Goal: Complete application form

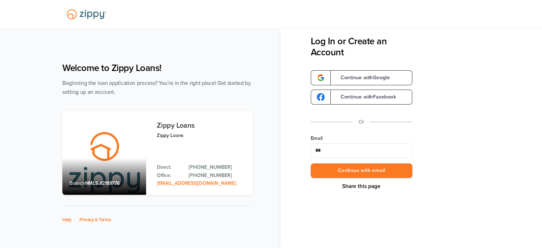
type input "**********"
click at [339, 172] on button "Continue with email" at bounding box center [362, 170] width 102 height 15
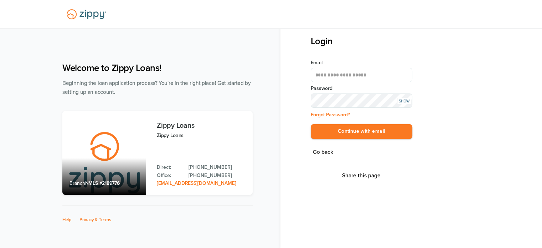
click at [311, 124] on button "Continue with email" at bounding box center [362, 131] width 102 height 15
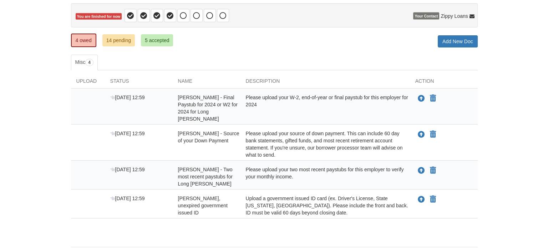
scroll to position [71, 0]
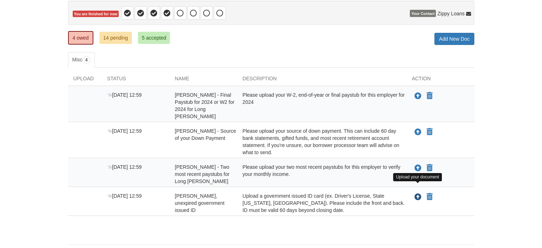
click at [419, 194] on icon "Upload Jeffrey Swan - Valid, unexpired government issued ID" at bounding box center [418, 197] width 7 height 7
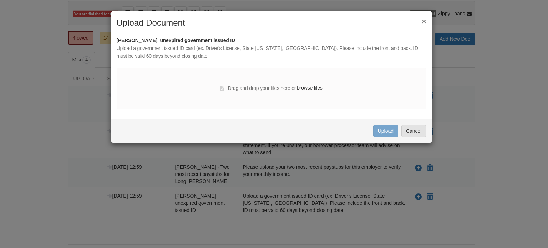
click at [305, 90] on label "browse files" at bounding box center [309, 88] width 25 height 8
click at [0, 0] on input "browse files" at bounding box center [0, 0] width 0 height 0
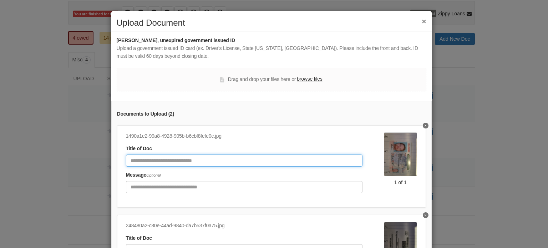
click at [174, 160] on input "Document Title" at bounding box center [244, 160] width 236 height 12
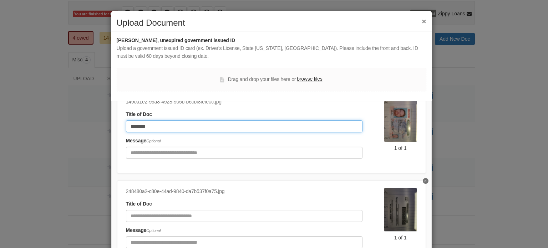
scroll to position [36, 0]
type input "********"
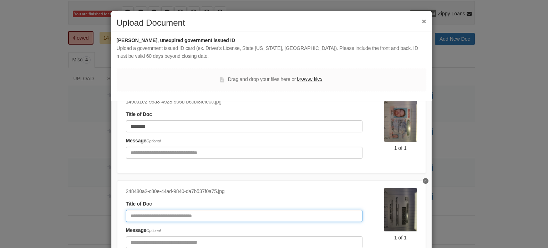
click at [175, 212] on input "Document Title" at bounding box center [244, 216] width 236 height 12
type input "**********"
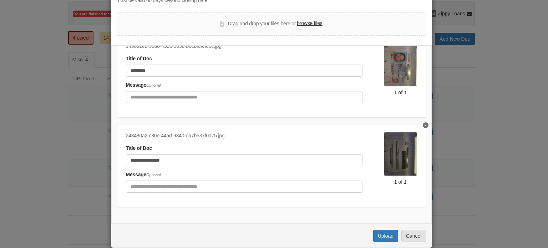
scroll to position [66, 0]
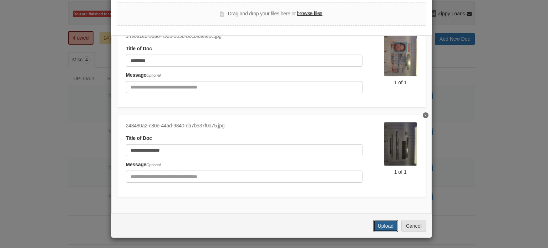
click at [377, 227] on button "Upload" at bounding box center [385, 226] width 25 height 12
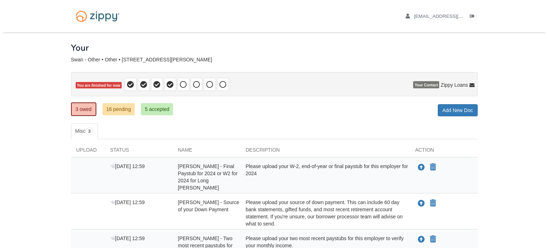
scroll to position [59, 0]
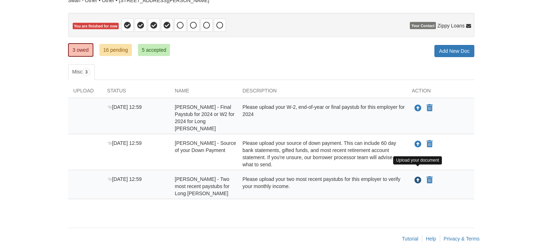
click at [417, 177] on icon "Upload Jeffrey Swan - Two most recent paystubs for Long John Silvers" at bounding box center [418, 180] width 7 height 7
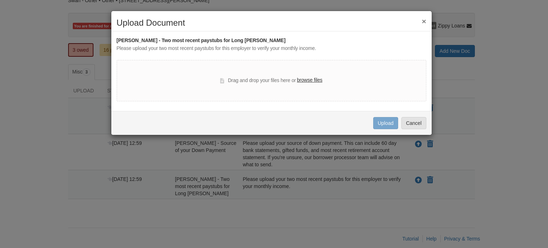
click at [309, 79] on label "browse files" at bounding box center [309, 80] width 25 height 8
click at [0, 0] on input "browse files" at bounding box center [0, 0] width 0 height 0
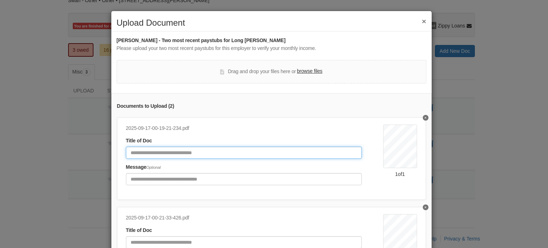
click at [169, 152] on input "Document Title" at bounding box center [244, 153] width 236 height 12
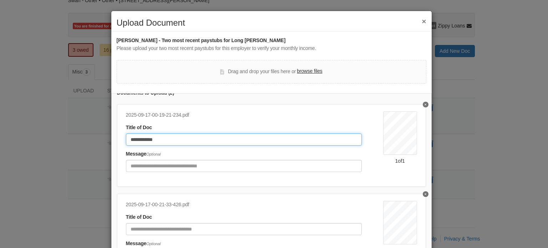
scroll to position [36, 0]
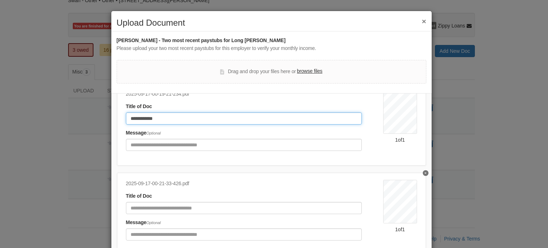
type input "**********"
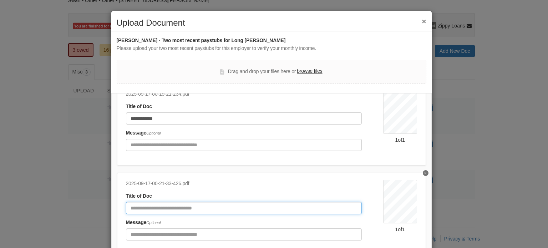
click at [161, 202] on input "Document Title" at bounding box center [244, 208] width 236 height 12
type input "**********"
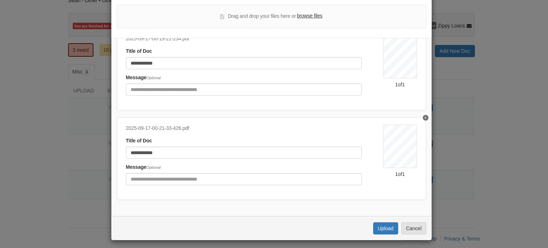
scroll to position [58, 0]
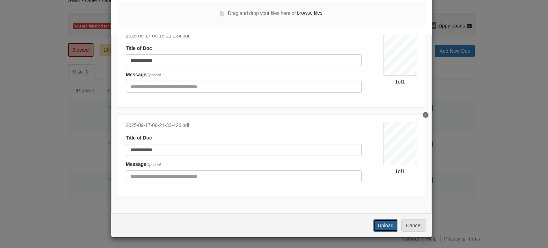
click at [385, 224] on button "Upload" at bounding box center [385, 225] width 25 height 12
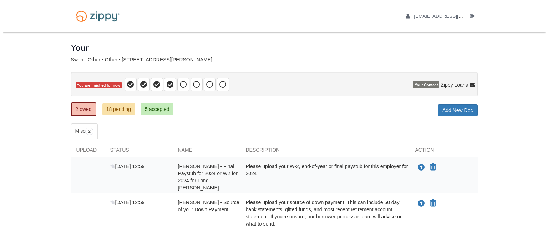
scroll to position [30, 0]
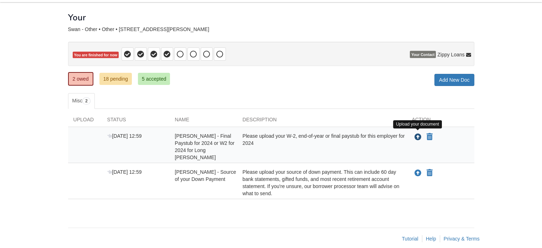
click at [417, 135] on icon "Upload Jeffrey Swan - Final Paystub for 2024 or W2 for 2024 for Long John Silve…" at bounding box center [418, 137] width 7 height 7
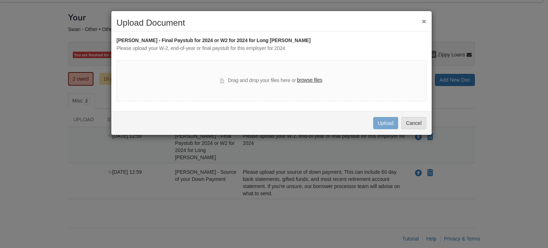
click at [312, 78] on label "browse files" at bounding box center [309, 80] width 25 height 8
click at [0, 0] on input "browse files" at bounding box center [0, 0] width 0 height 0
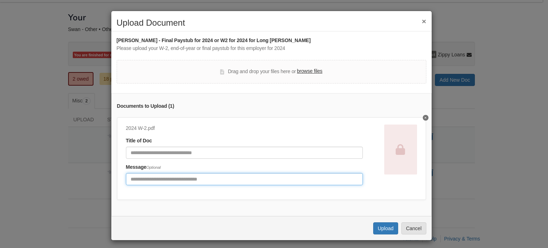
click at [151, 181] on input "Include any comments on this document" at bounding box center [244, 179] width 237 height 12
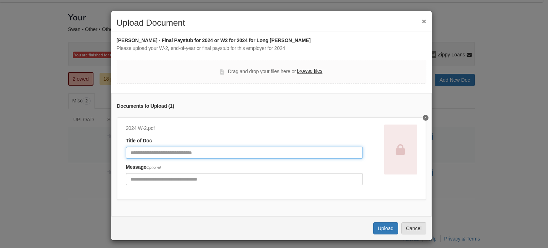
click at [152, 151] on input "Document Title" at bounding box center [244, 153] width 237 height 12
type input "**"
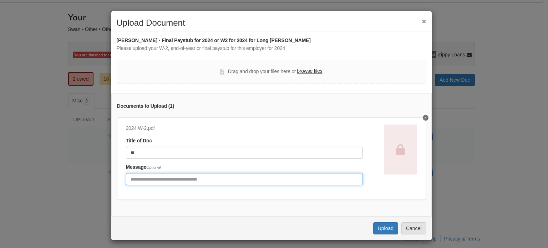
click at [163, 176] on input "Include any comments on this document" at bounding box center [244, 179] width 237 height 12
type input "**********"
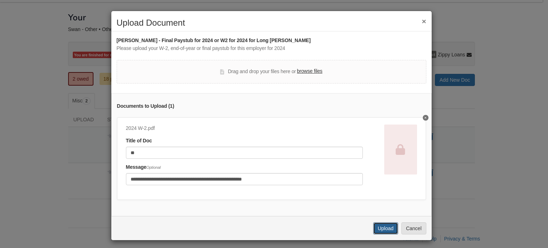
click at [381, 229] on button "Upload" at bounding box center [385, 228] width 25 height 12
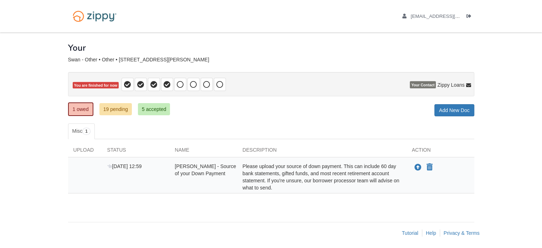
scroll to position [1, 0]
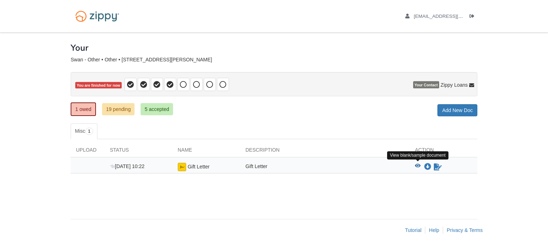
click at [419, 163] on icon "View Gift Letter" at bounding box center [418, 165] width 6 height 5
